Goal: Task Accomplishment & Management: Use online tool/utility

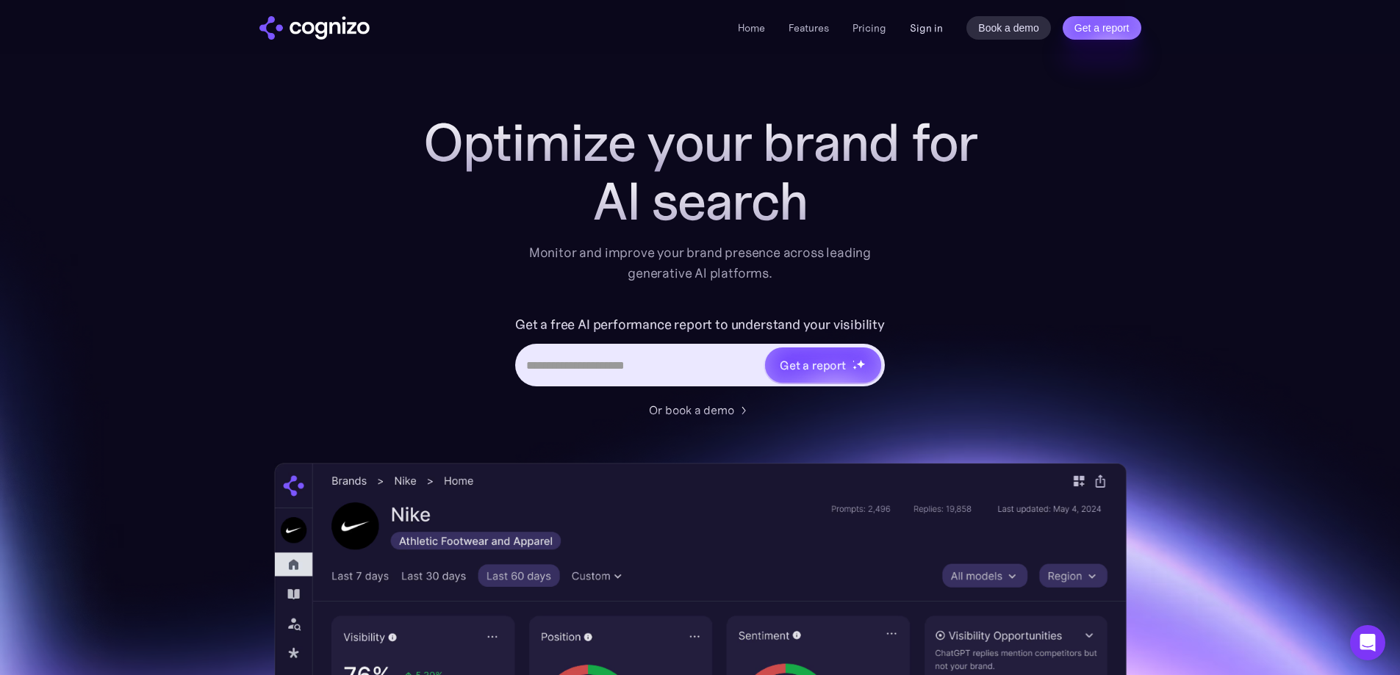
click at [922, 26] on link "Sign in" at bounding box center [926, 28] width 33 height 18
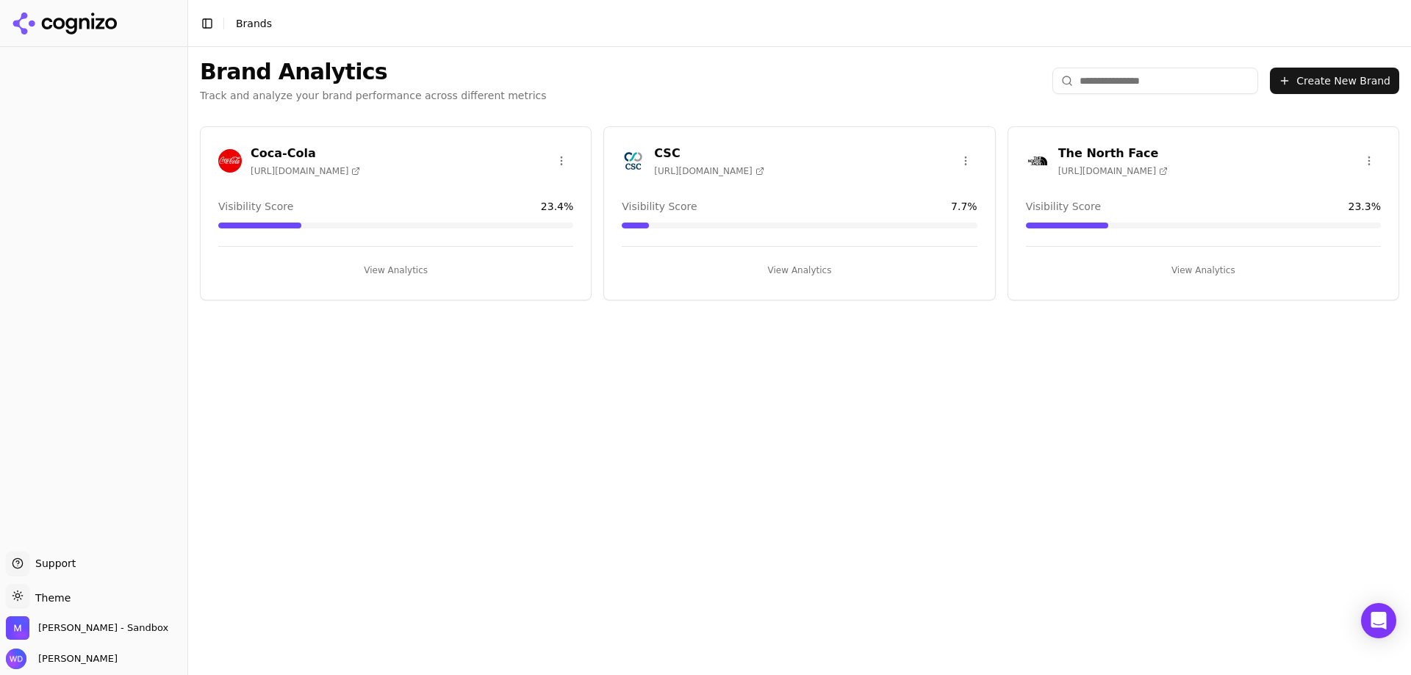
click at [663, 151] on h3 "CSC" at bounding box center [709, 154] width 110 height 18
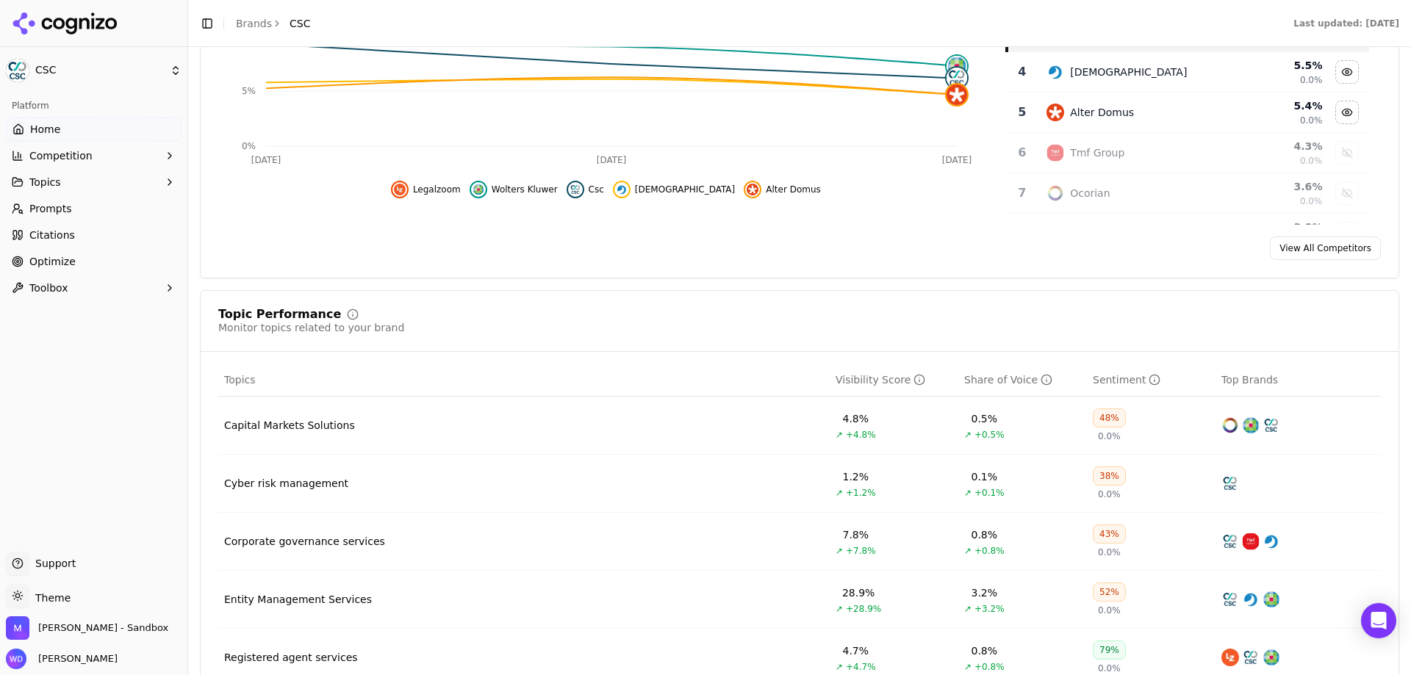
scroll to position [441, 0]
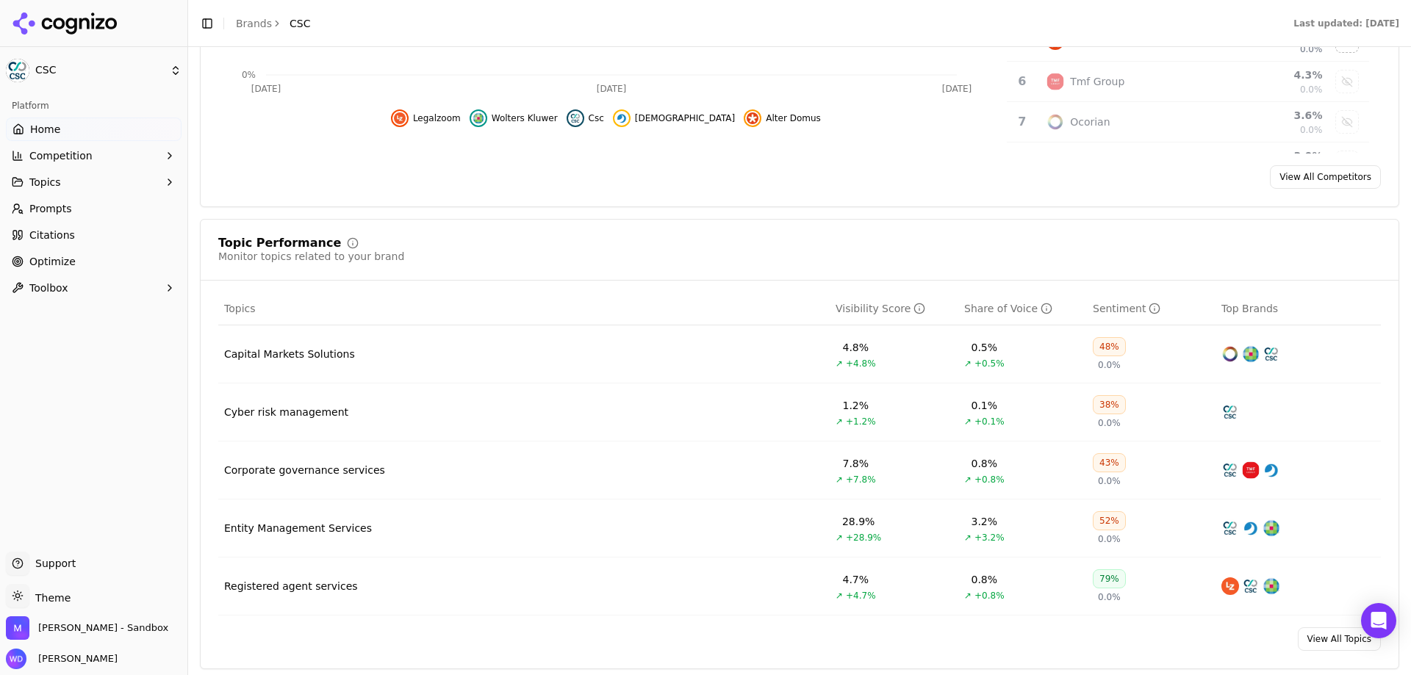
click at [76, 164] on button "Competition" at bounding box center [94, 156] width 176 height 24
click at [77, 185] on span "Metrics" at bounding box center [94, 179] width 128 height 15
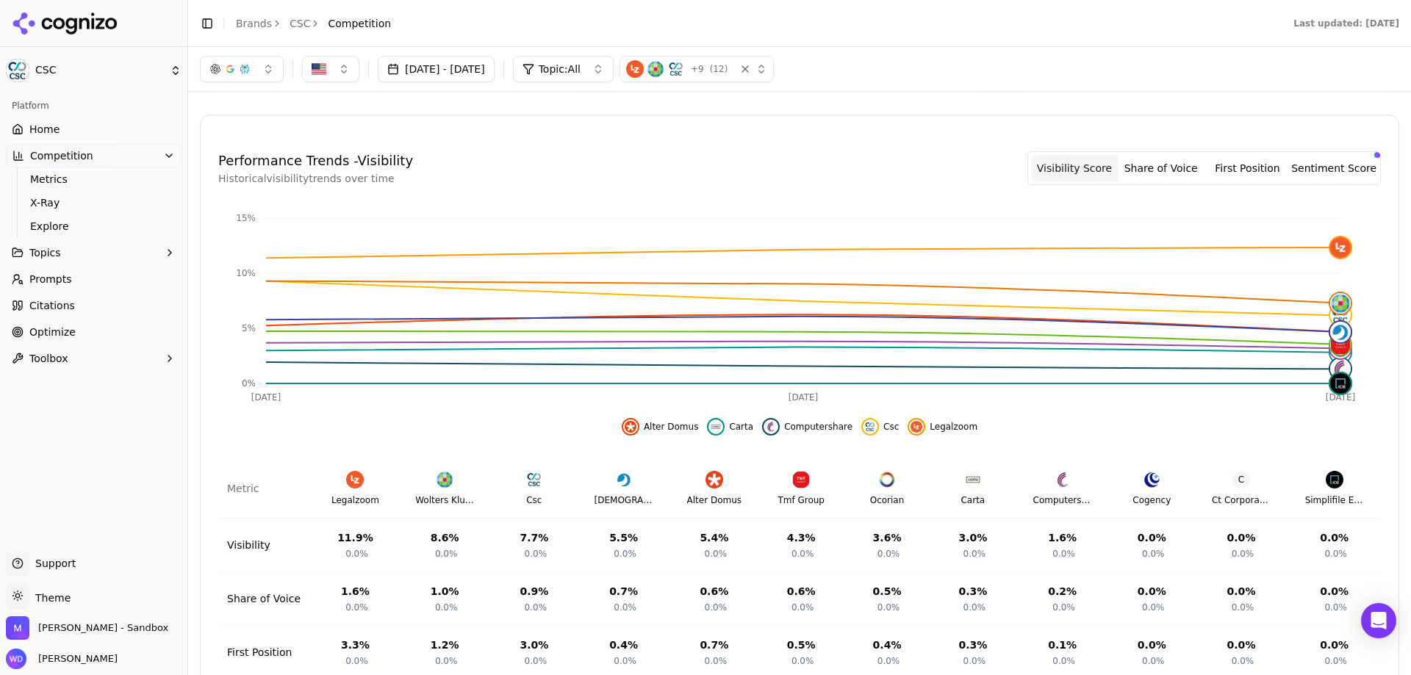
scroll to position [241, 0]
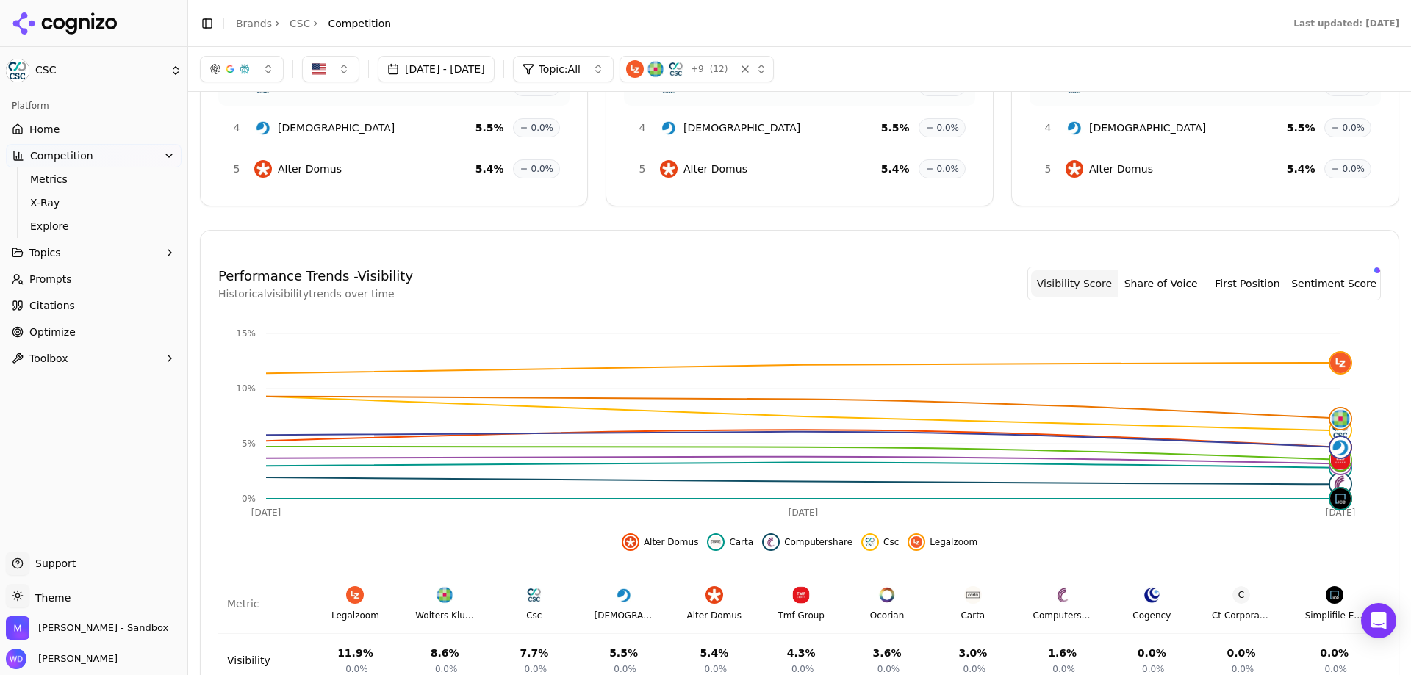
click at [64, 224] on span "Explore" at bounding box center [94, 226] width 128 height 15
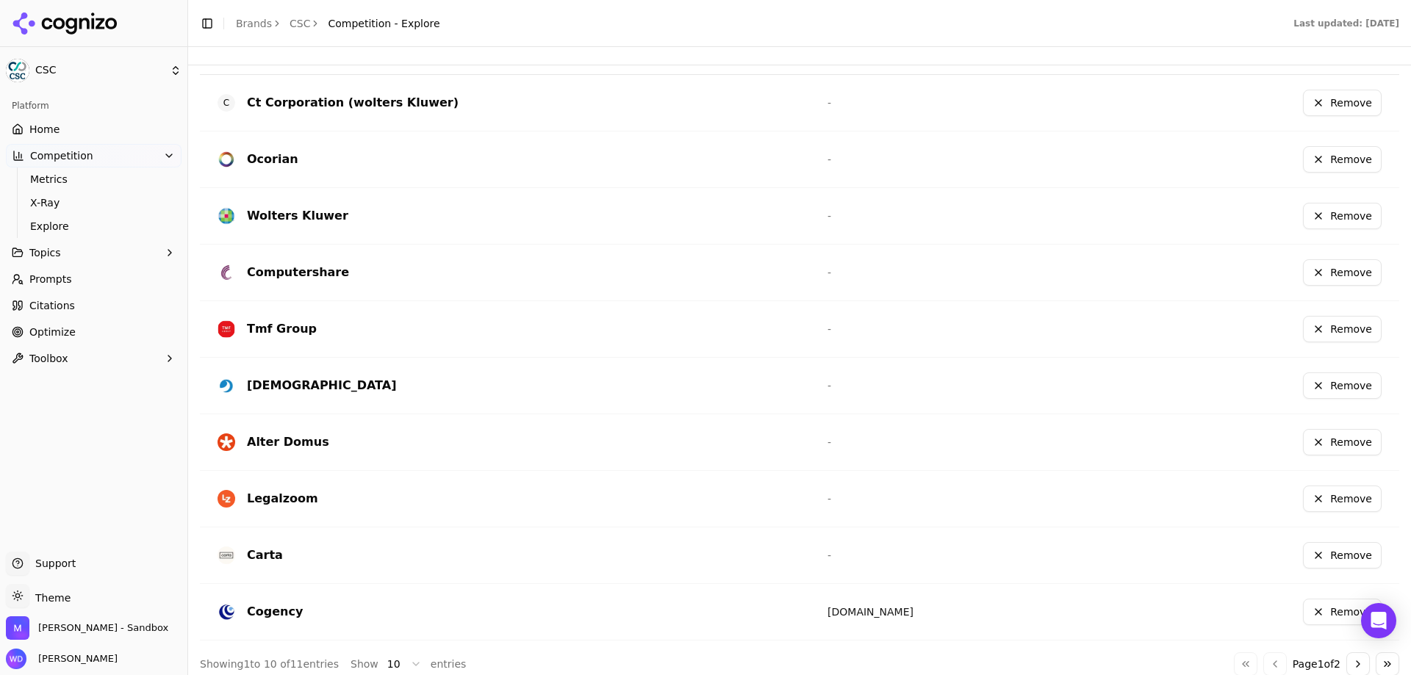
scroll to position [74, 0]
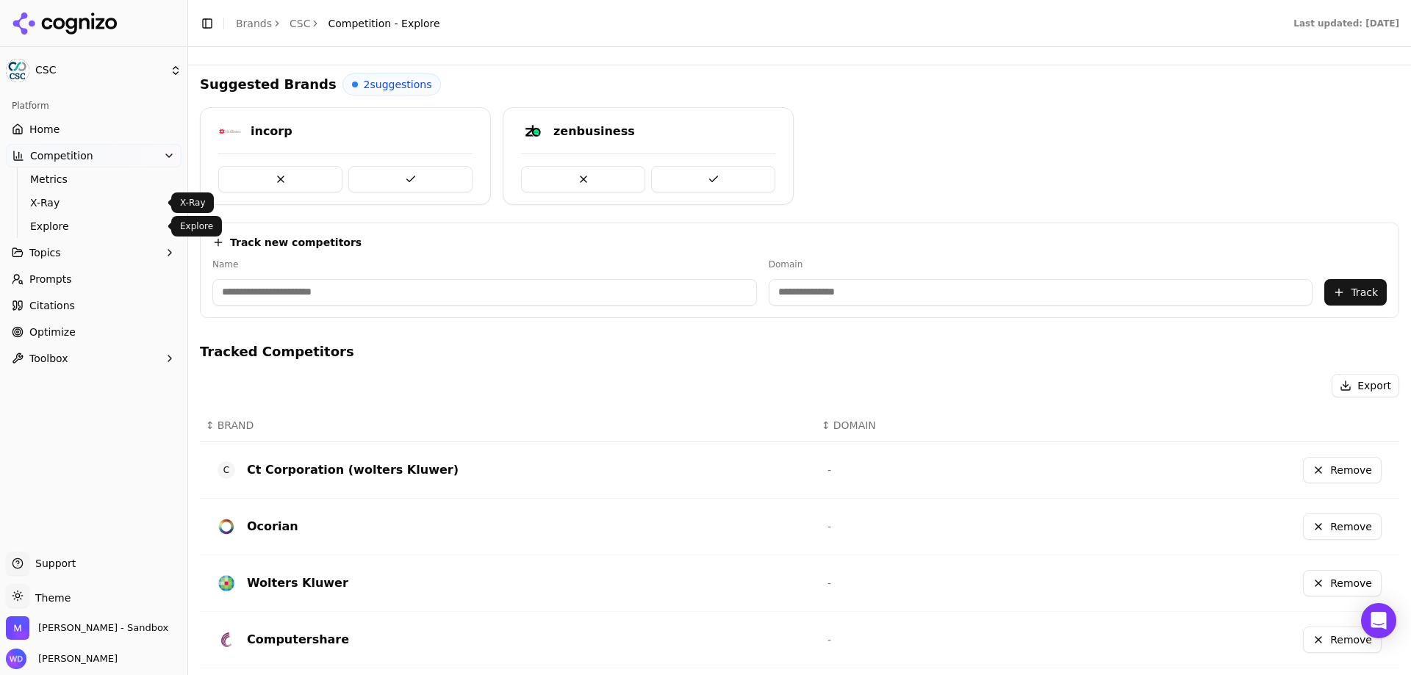
click at [75, 204] on span "X-Ray" at bounding box center [94, 203] width 128 height 15
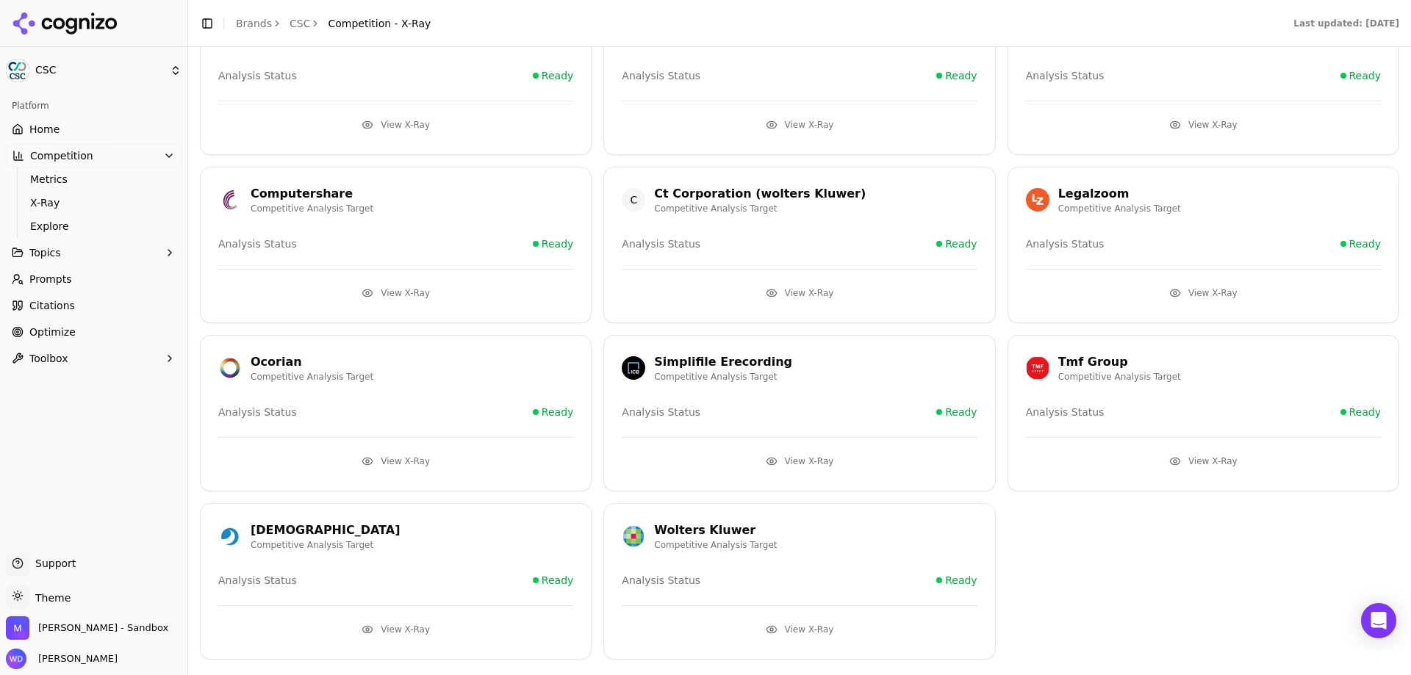
scroll to position [179, 0]
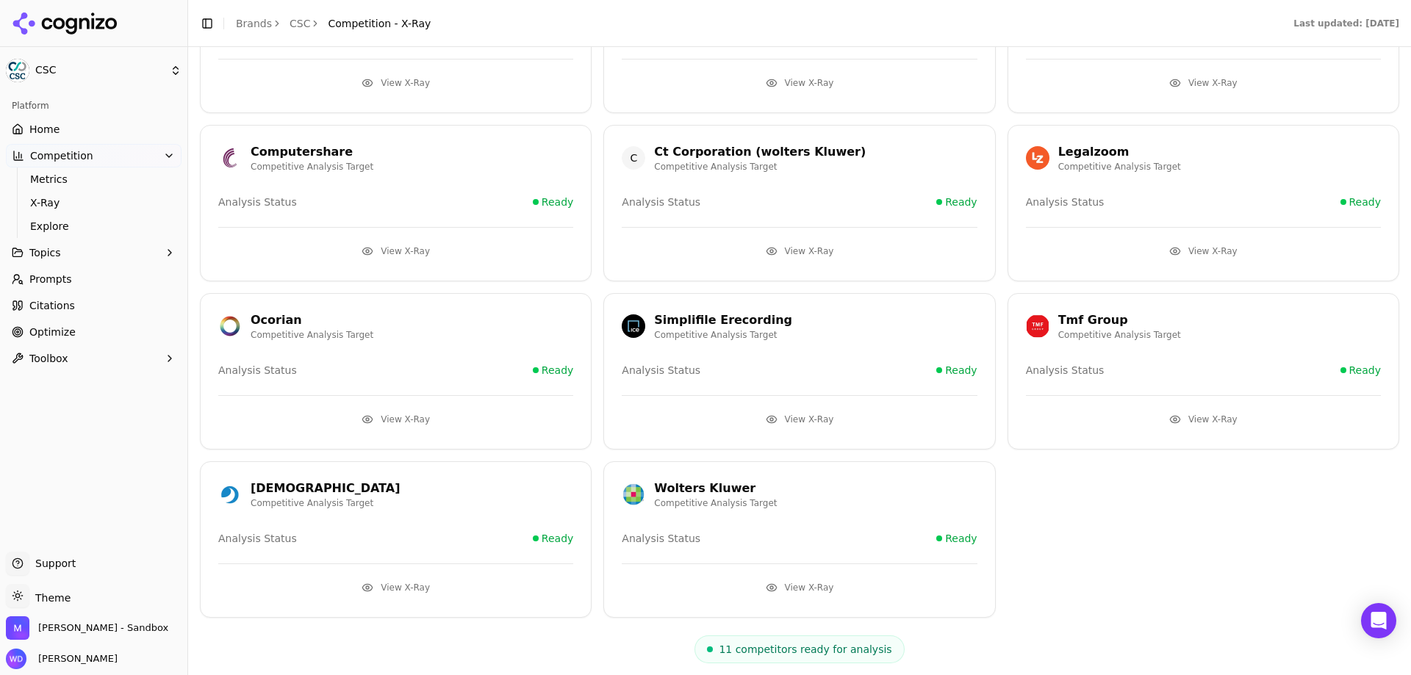
click at [783, 576] on button "View X-Ray" at bounding box center [799, 588] width 355 height 24
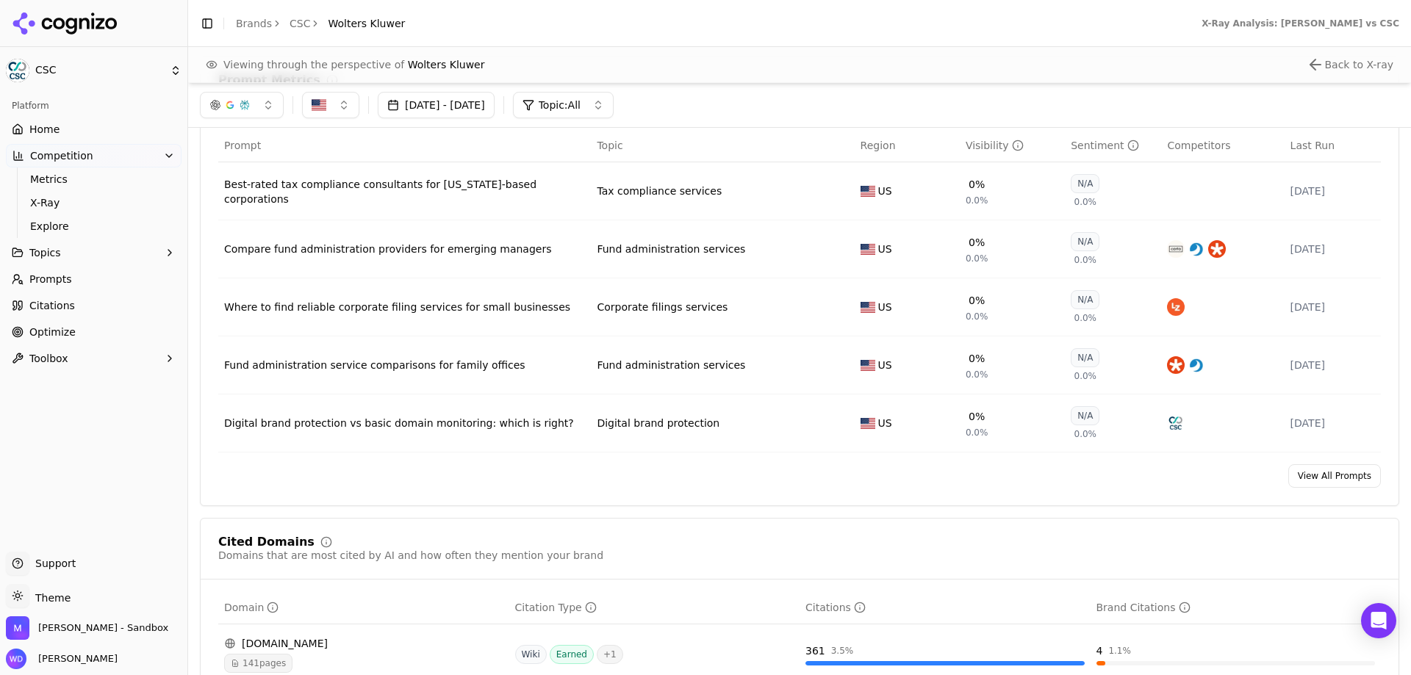
scroll to position [1029, 0]
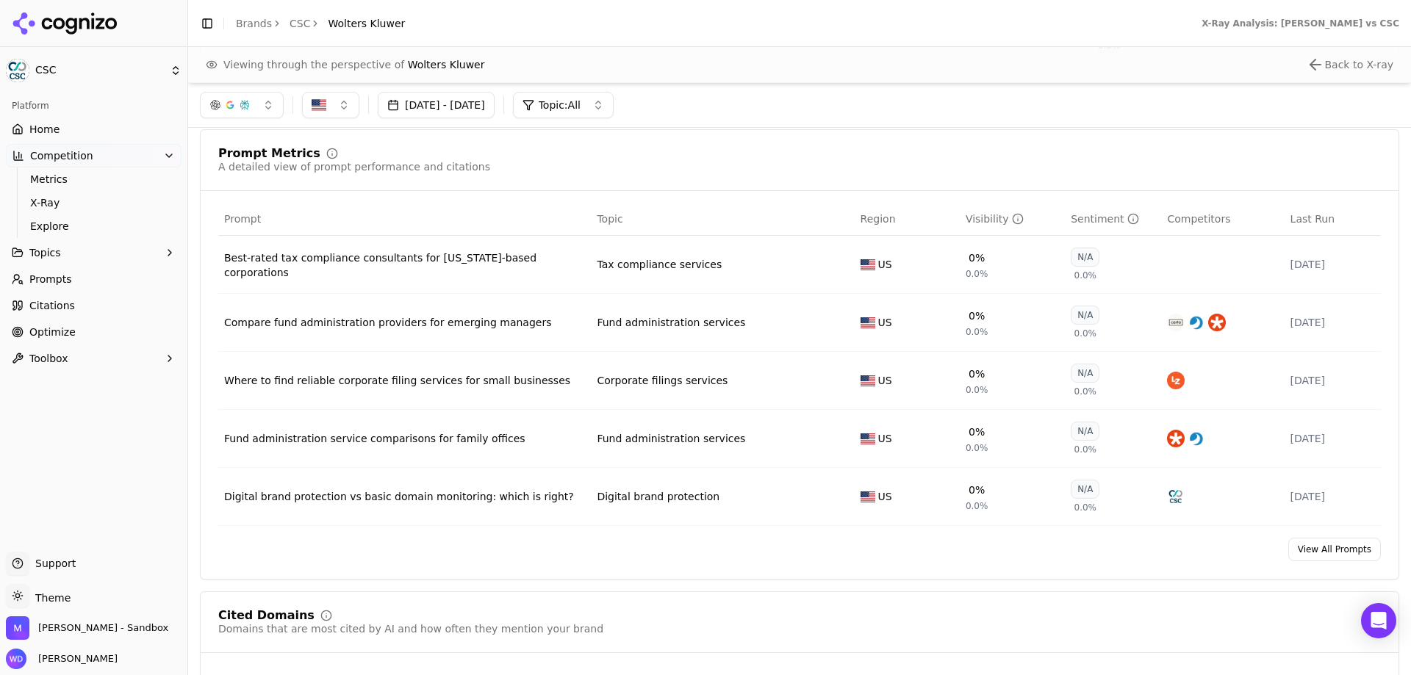
click at [137, 246] on button "Topics" at bounding box center [94, 253] width 176 height 24
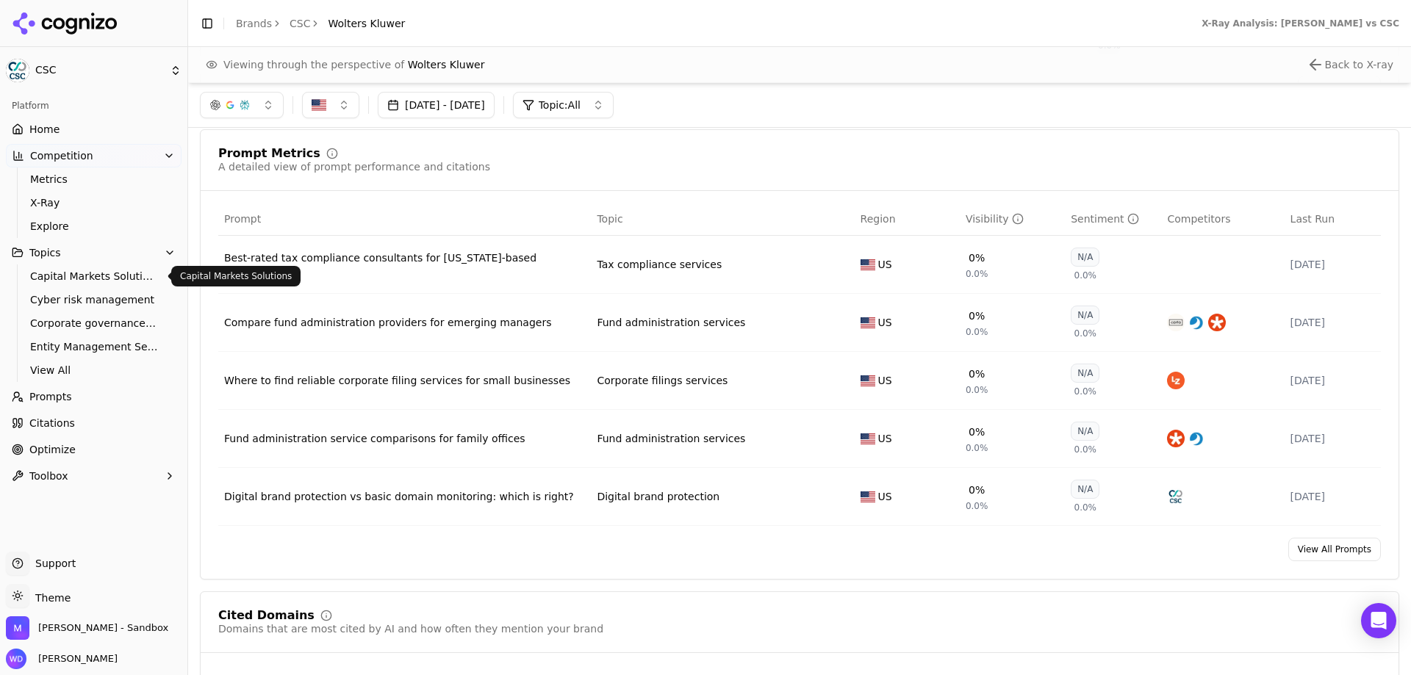
click at [115, 273] on span "Capital Markets Solutions" at bounding box center [94, 276] width 128 height 15
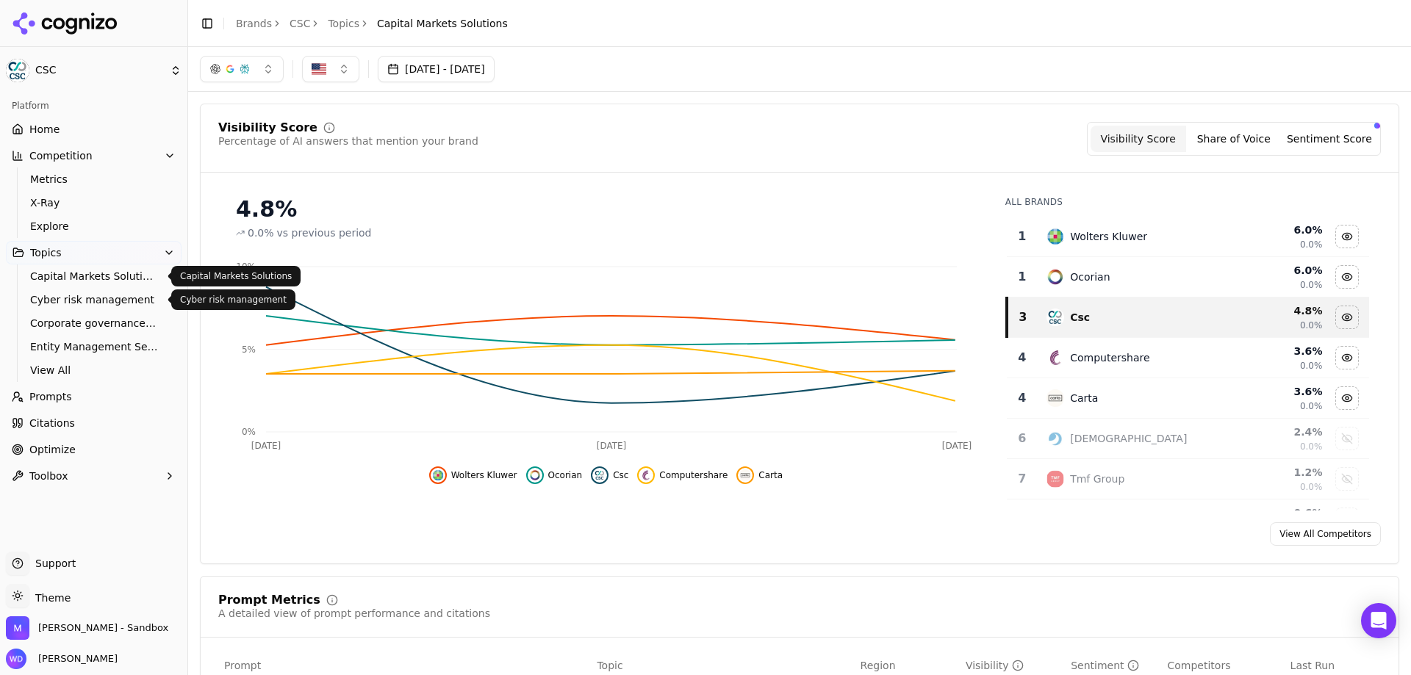
click at [101, 294] on span "Cyber risk management" at bounding box center [94, 300] width 128 height 15
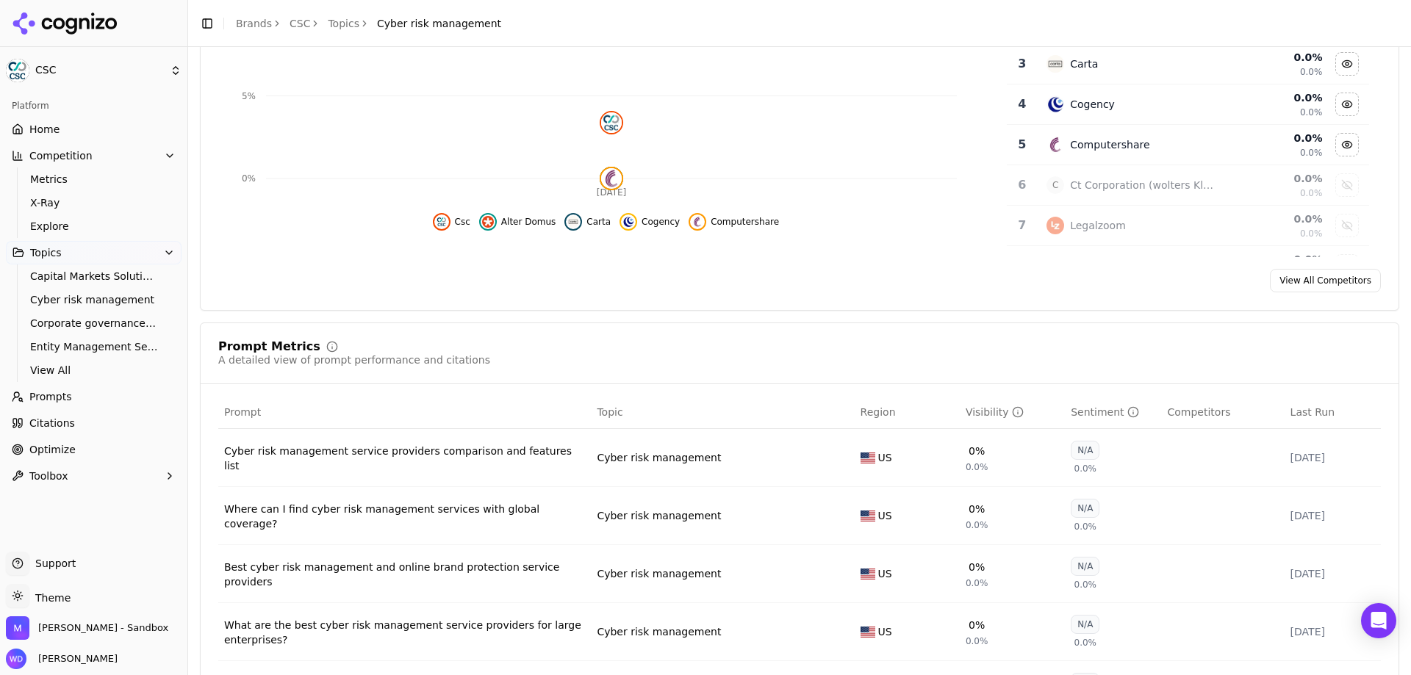
scroll to position [368, 0]
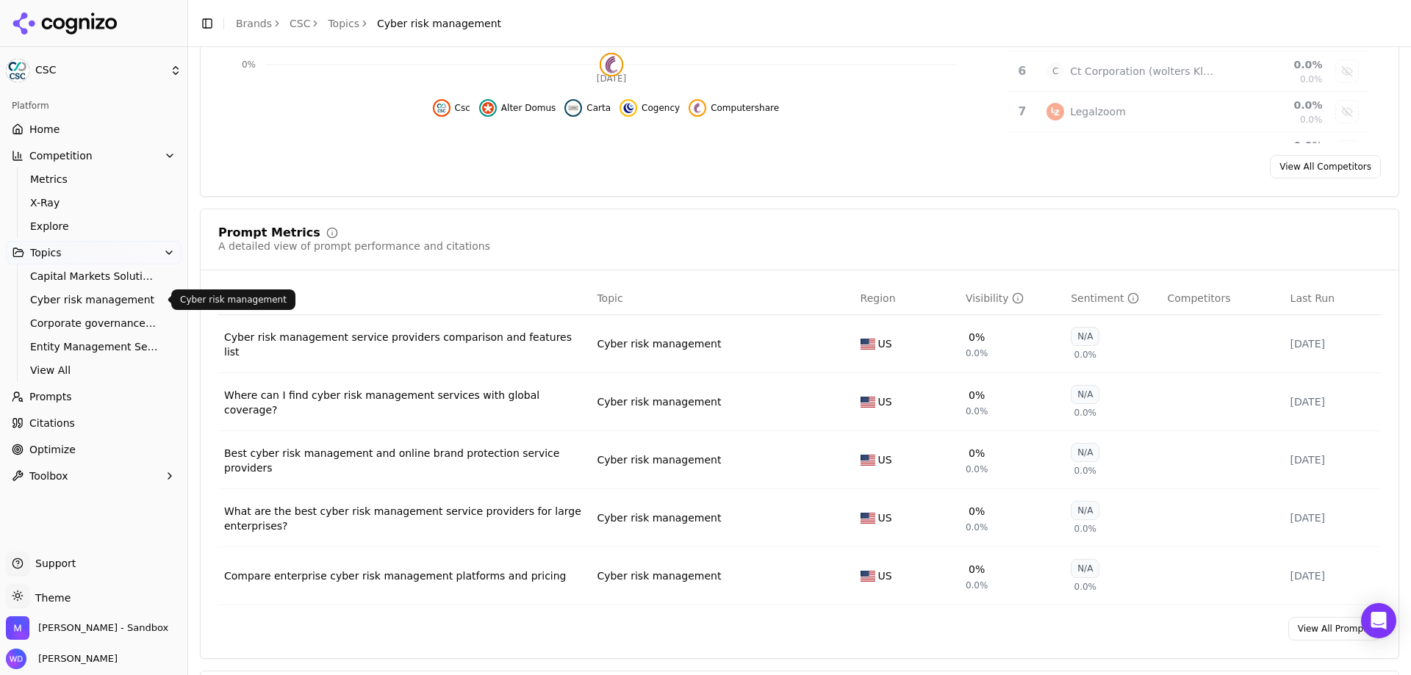
click at [60, 421] on span "Citations" at bounding box center [52, 423] width 46 height 15
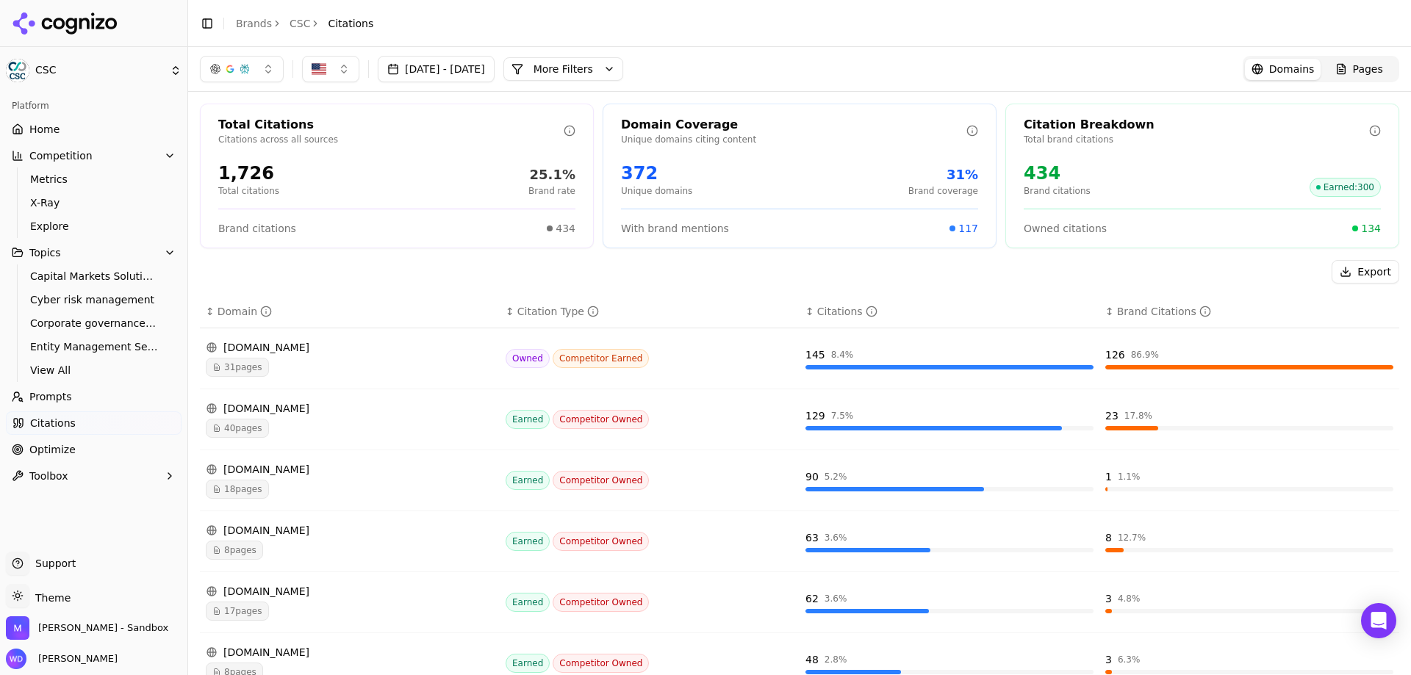
click at [41, 443] on span "Optimize" at bounding box center [52, 449] width 46 height 15
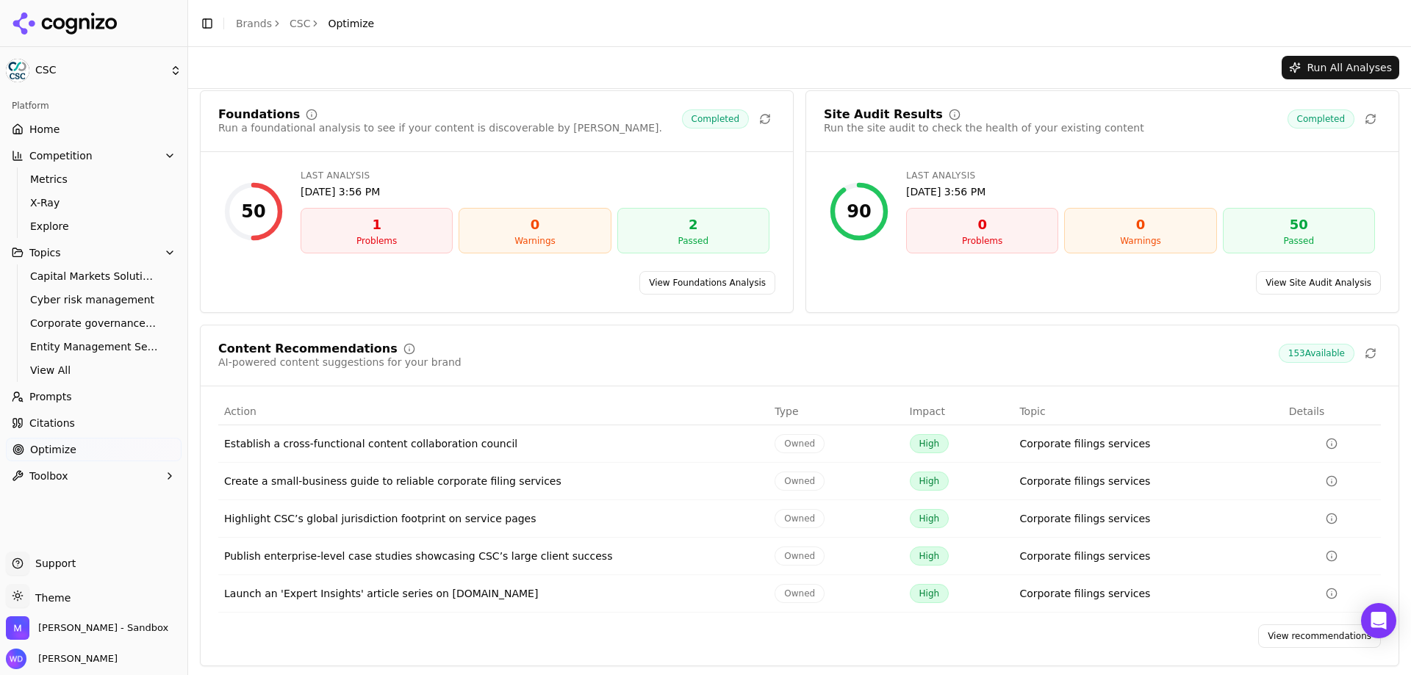
scroll to position [13, 0]
click at [1275, 631] on link "View recommendations" at bounding box center [1319, 634] width 123 height 24
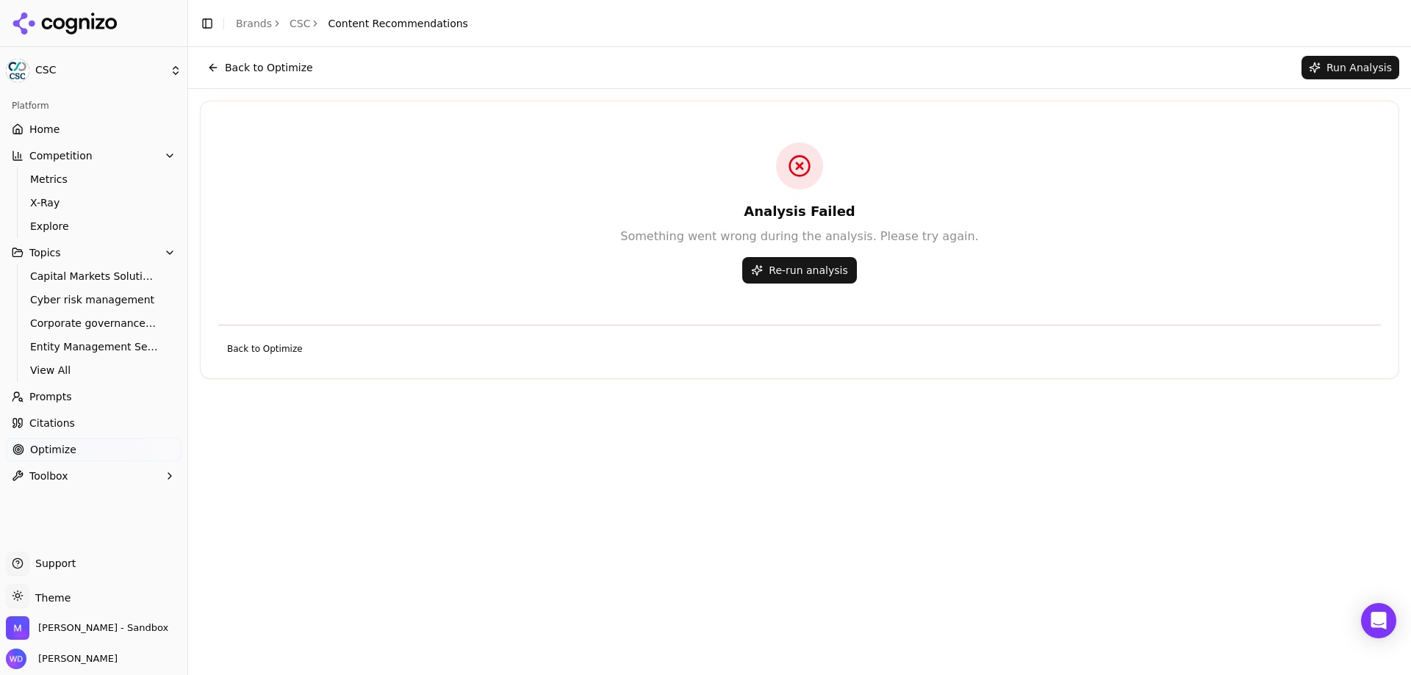
click at [254, 61] on button "Back to Optimize" at bounding box center [260, 68] width 121 height 24
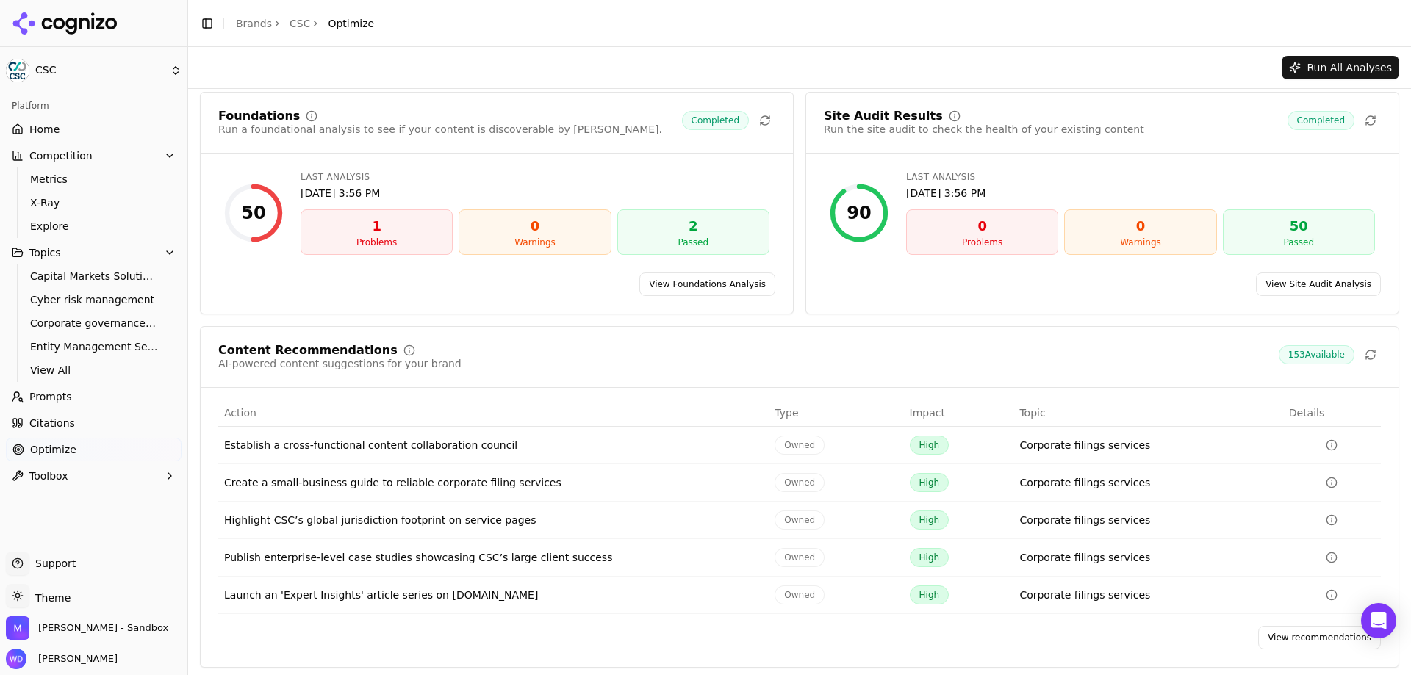
scroll to position [13, 0]
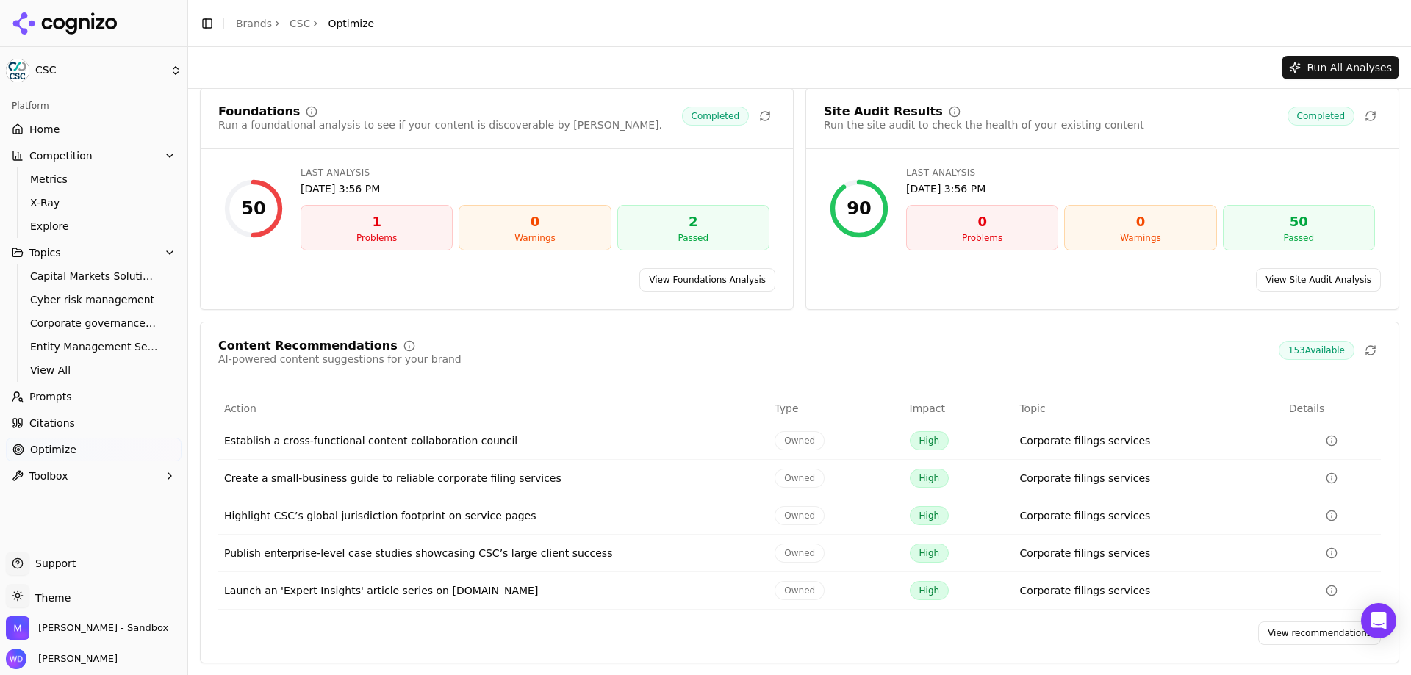
click at [1314, 627] on link "View recommendations" at bounding box center [1319, 634] width 123 height 24
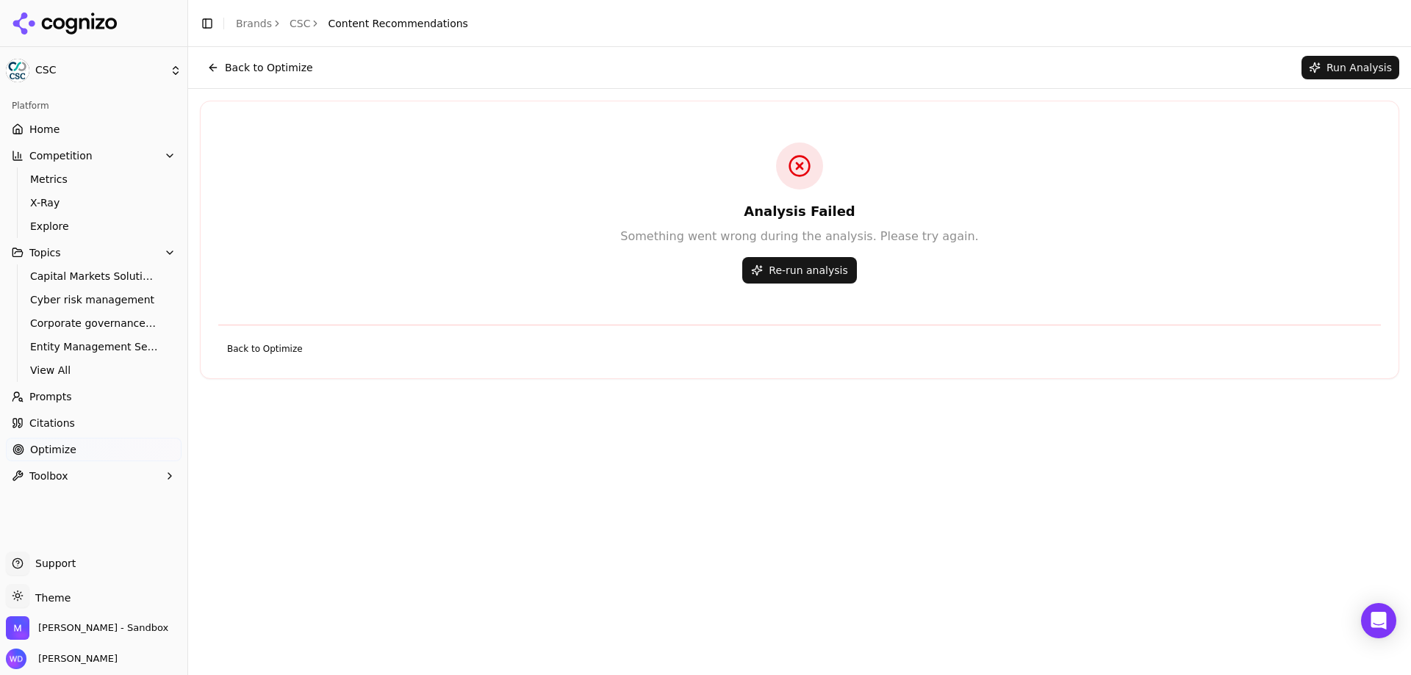
click at [795, 268] on button "Re-run analysis" at bounding box center [799, 270] width 114 height 26
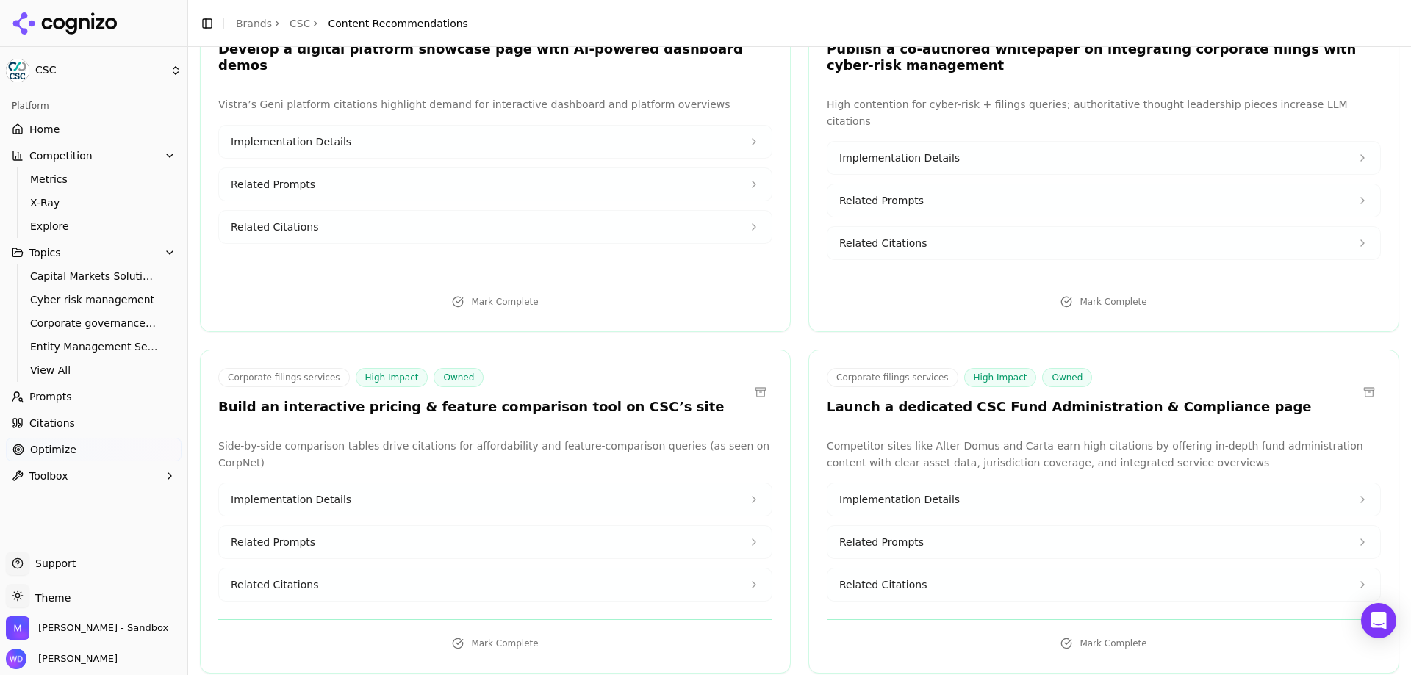
scroll to position [11020, 0]
